Goal: Task Accomplishment & Management: Complete application form

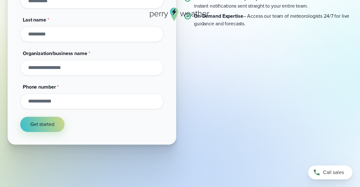
scroll to position [137, 0]
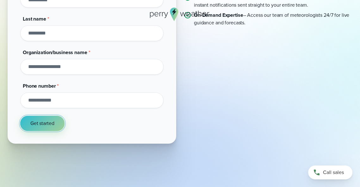
click at [39, 130] on button "Get started" at bounding box center [42, 123] width 44 height 15
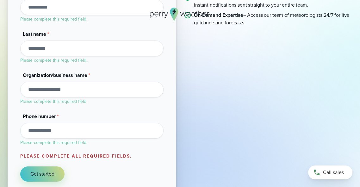
click at [39, 130] on input "Phone number *" at bounding box center [91, 131] width 143 height 16
type input "****"
click at [49, 90] on input "Organization/business name *" at bounding box center [91, 90] width 143 height 16
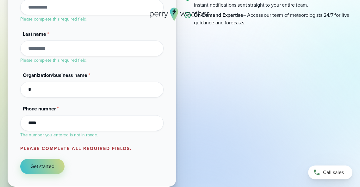
type input "*"
click at [47, 46] on input "Last name *" at bounding box center [91, 49] width 143 height 16
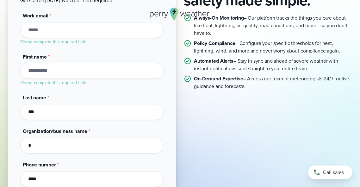
scroll to position [62, 0]
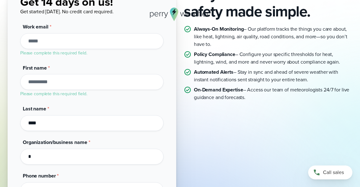
type input "****"
click at [49, 84] on input "First name *" at bounding box center [91, 82] width 143 height 16
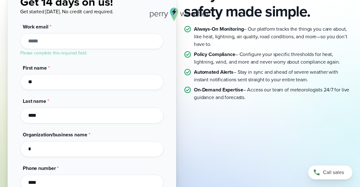
type input "**"
click at [49, 43] on input "Work email *" at bounding box center [91, 41] width 143 height 16
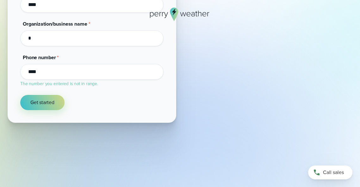
scroll to position [176, 0]
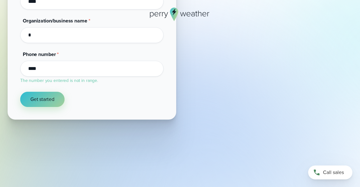
type input "**"
click at [40, 103] on button "Get started" at bounding box center [42, 99] width 44 height 15
click at [36, 100] on span "Get started" at bounding box center [42, 100] width 24 height 8
click at [34, 99] on span "Get started" at bounding box center [42, 100] width 24 height 8
click at [33, 97] on span "Get started" at bounding box center [42, 100] width 24 height 8
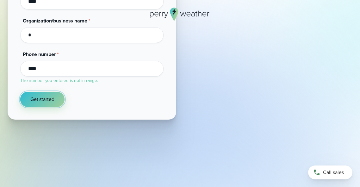
click at [34, 97] on span "Get started" at bounding box center [42, 100] width 24 height 8
click at [35, 100] on span "Get started" at bounding box center [42, 100] width 24 height 8
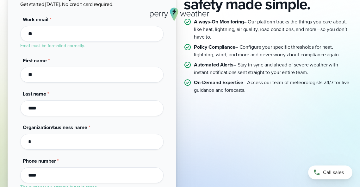
scroll to position [0, 0]
